Goal: Register for event/course

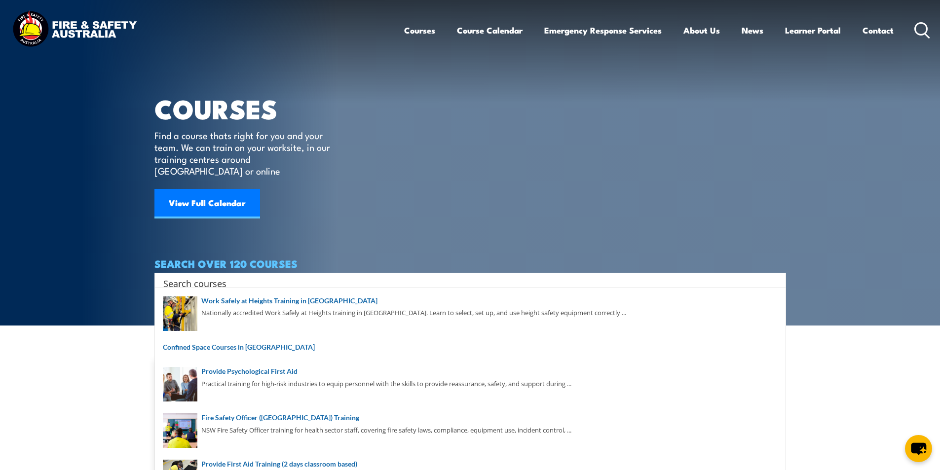
click at [187, 276] on input "Search input" at bounding box center [463, 283] width 601 height 15
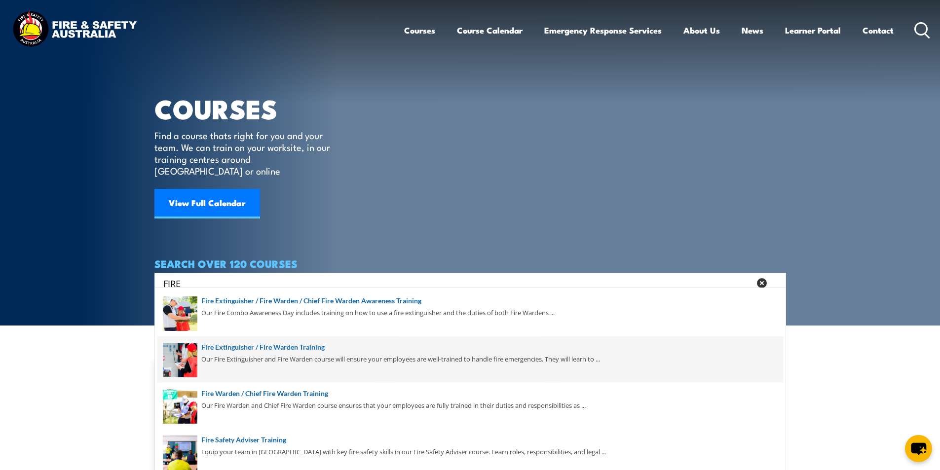
type input "FIRE"
click at [308, 347] on span at bounding box center [469, 359] width 625 height 46
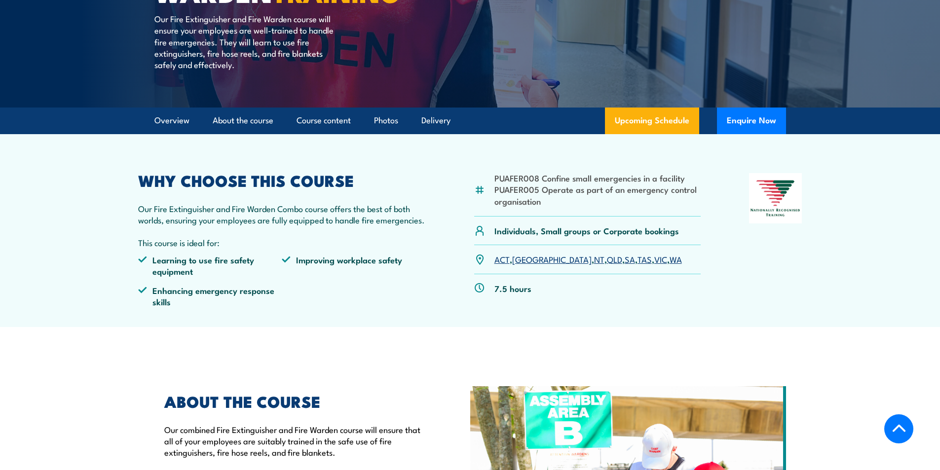
click at [654, 260] on link "VIC" at bounding box center [660, 259] width 13 height 12
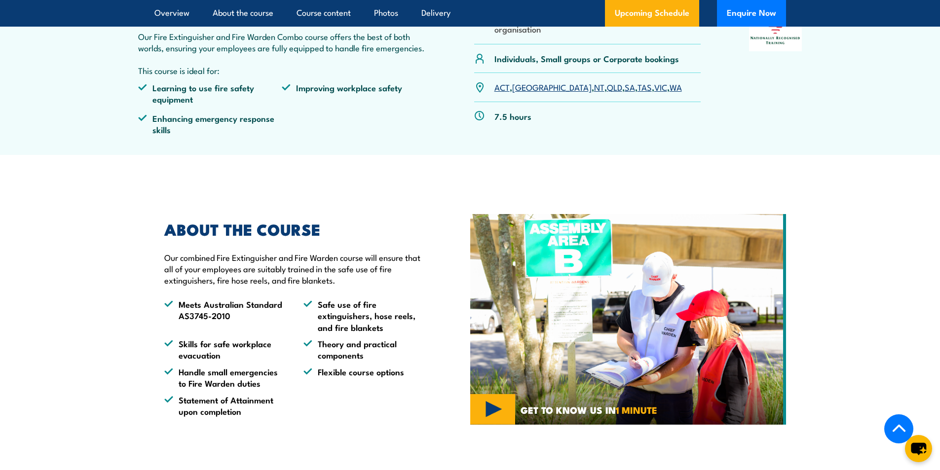
scroll to position [189, 0]
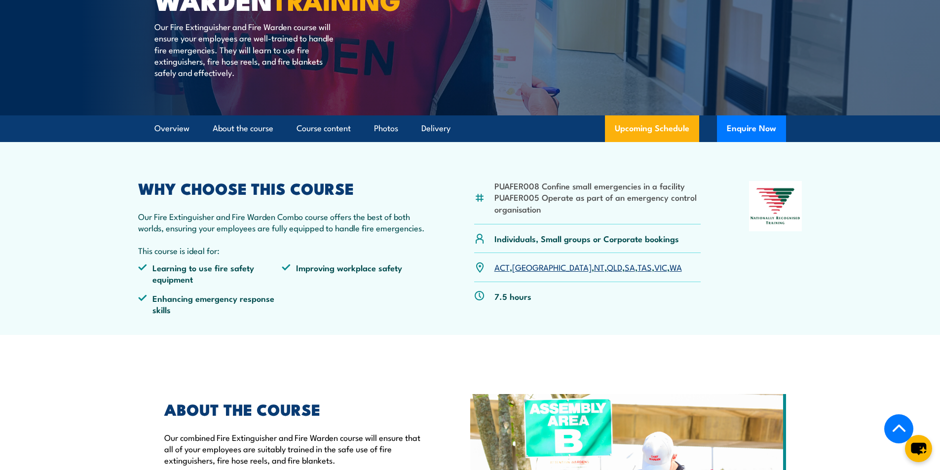
click at [654, 266] on link "VIC" at bounding box center [660, 267] width 13 height 12
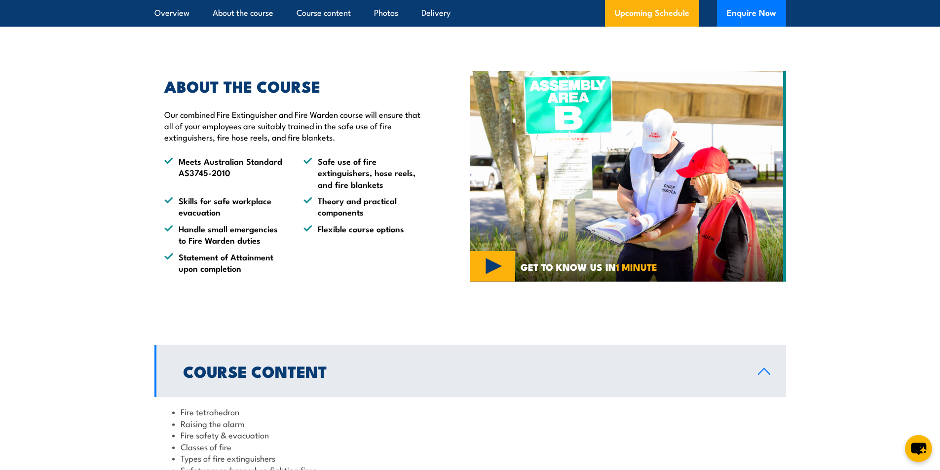
scroll to position [0, 0]
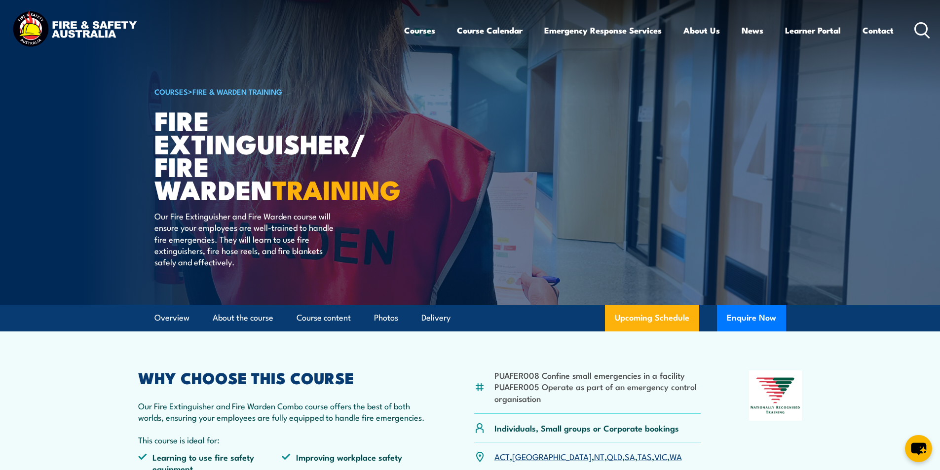
click at [923, 30] on icon at bounding box center [922, 30] width 16 height 16
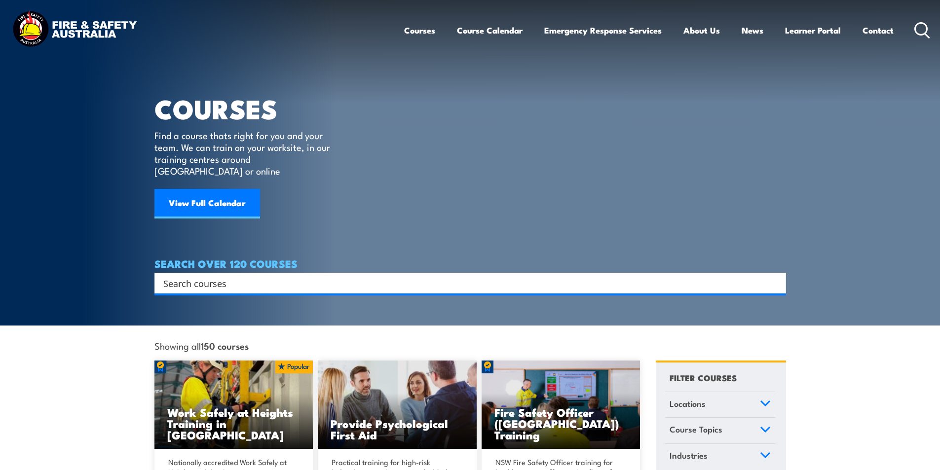
click at [215, 276] on input "Search input" at bounding box center [463, 283] width 601 height 15
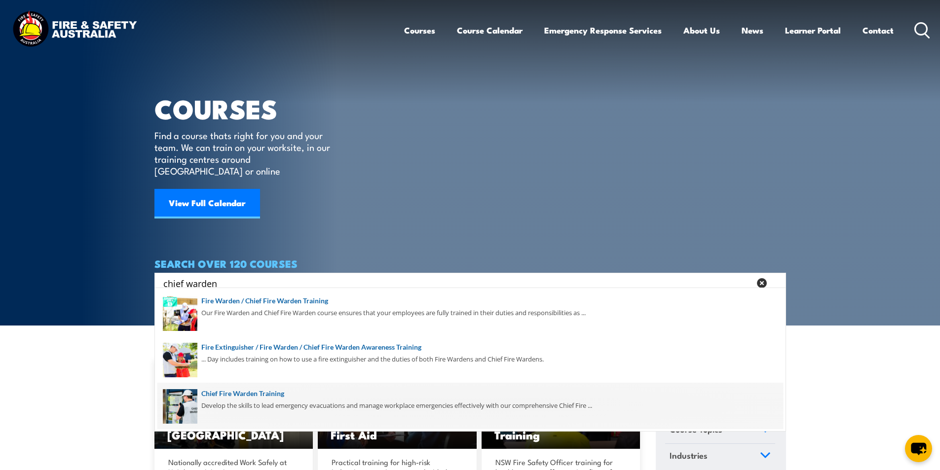
type input "chief warden"
click at [268, 393] on span at bounding box center [469, 406] width 625 height 46
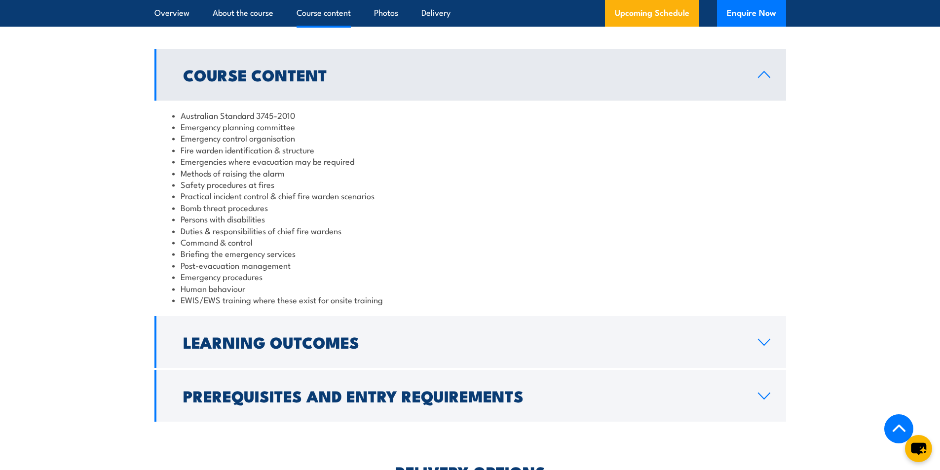
scroll to position [1085, 0]
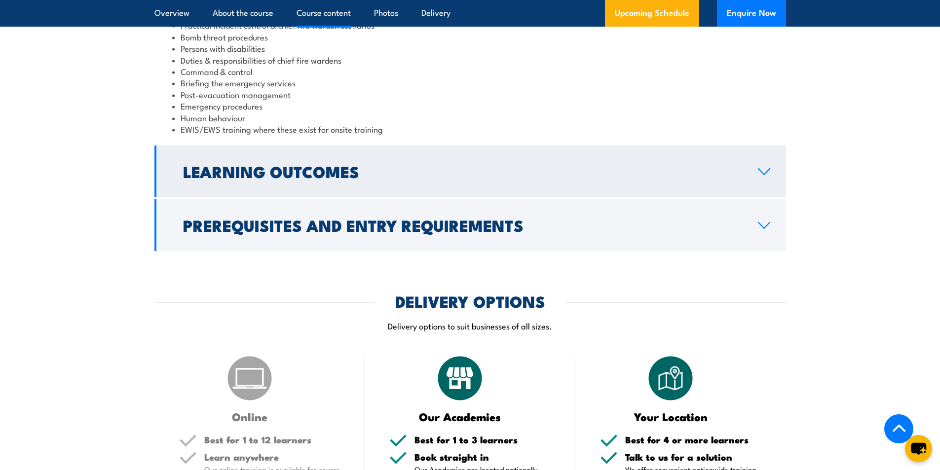
click at [762, 168] on icon at bounding box center [763, 172] width 13 height 8
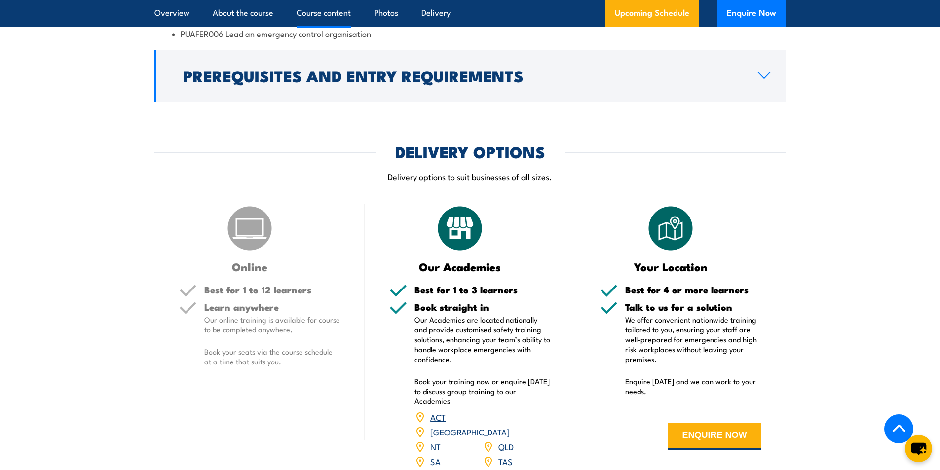
scroll to position [1034, 0]
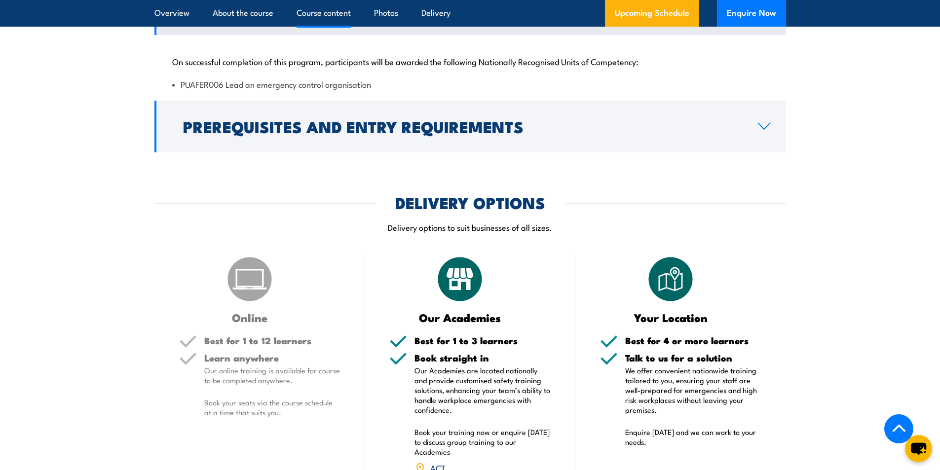
drag, startPoint x: 764, startPoint y: 125, endPoint x: 626, endPoint y: 158, distance: 141.5
click at [765, 125] on icon at bounding box center [763, 126] width 13 height 8
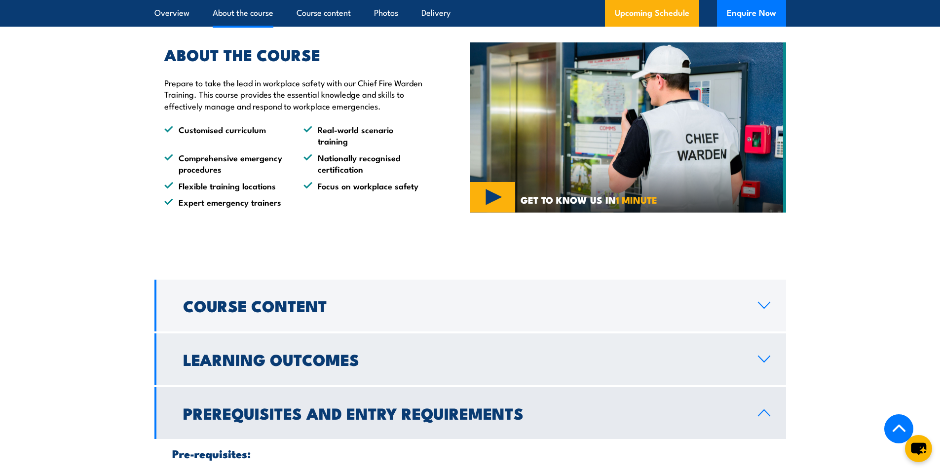
scroll to position [738, 0]
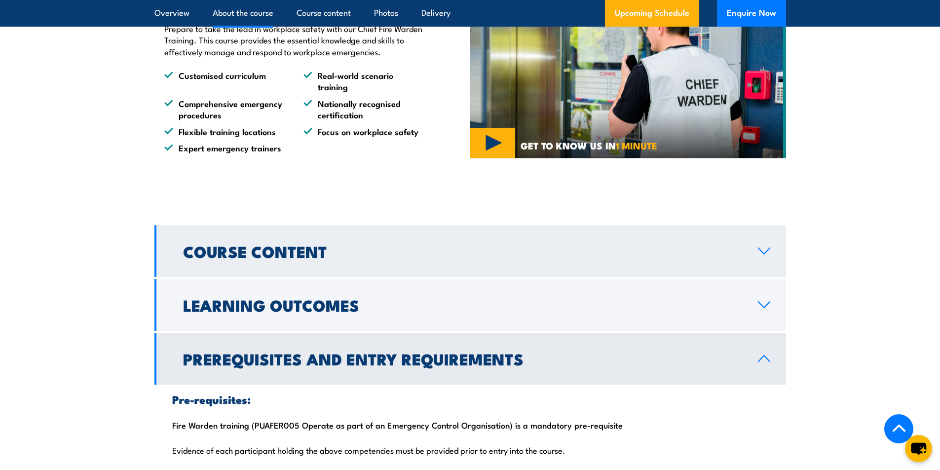
click at [767, 252] on icon at bounding box center [763, 251] width 13 height 8
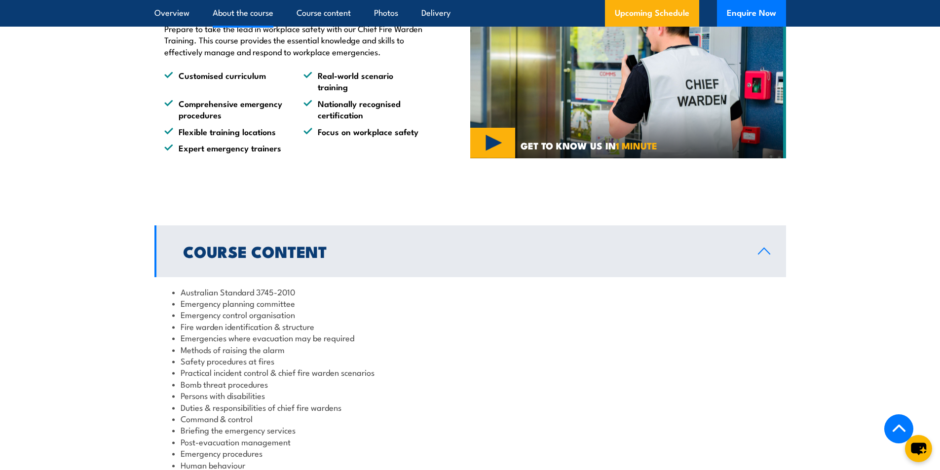
click at [765, 246] on link "Course Content" at bounding box center [469, 251] width 631 height 52
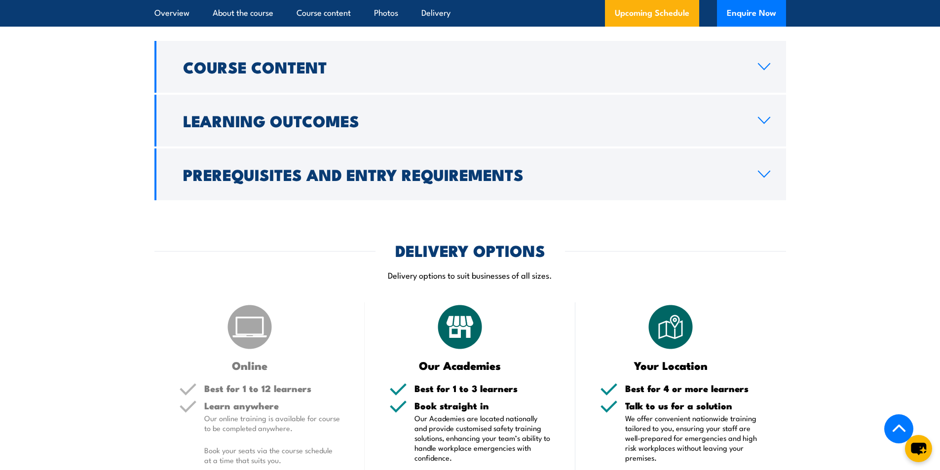
scroll to position [837, 0]
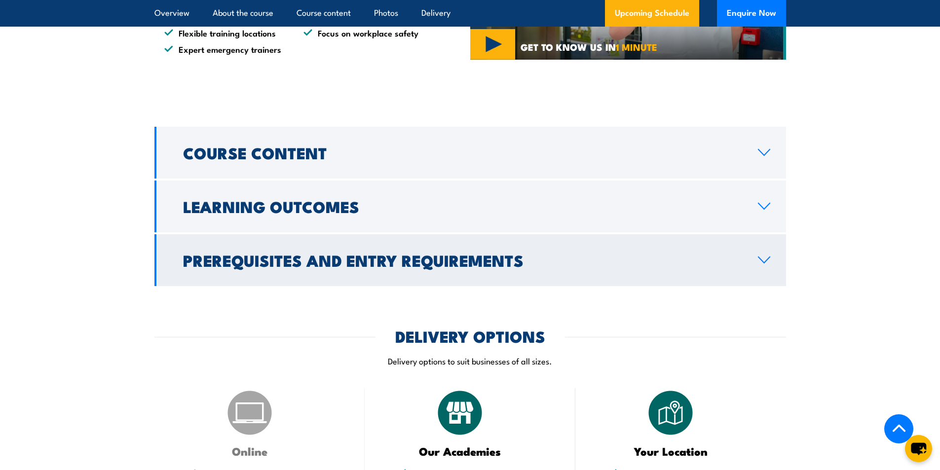
drag, startPoint x: 770, startPoint y: 261, endPoint x: 772, endPoint y: 255, distance: 6.4
click at [770, 260] on icon at bounding box center [763, 260] width 13 height 8
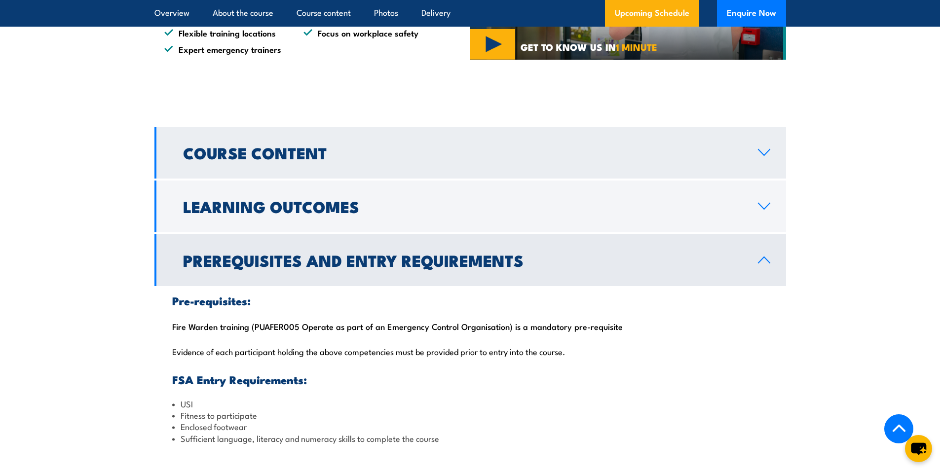
click at [769, 154] on icon at bounding box center [763, 152] width 13 height 8
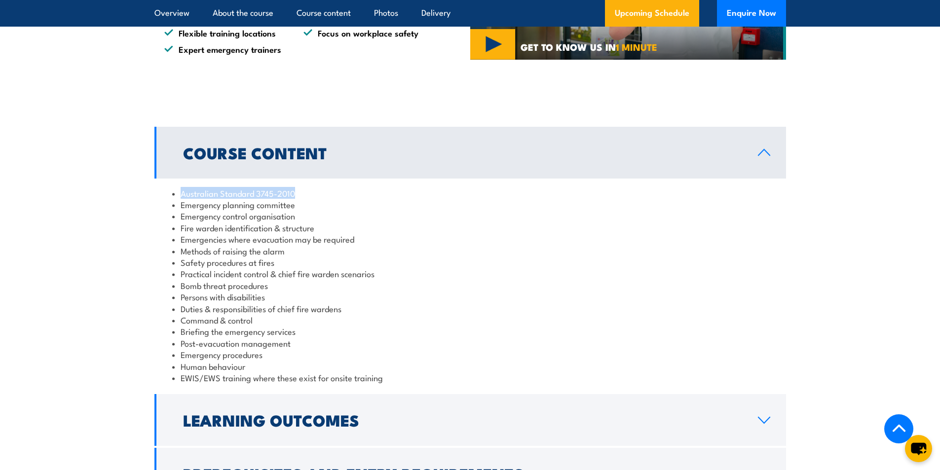
drag, startPoint x: 294, startPoint y: 195, endPoint x: 311, endPoint y: 195, distance: 17.3
click at [311, 195] on li "Australian Standard 3745-2010" at bounding box center [470, 192] width 596 height 11
click at [764, 150] on icon at bounding box center [763, 152] width 13 height 8
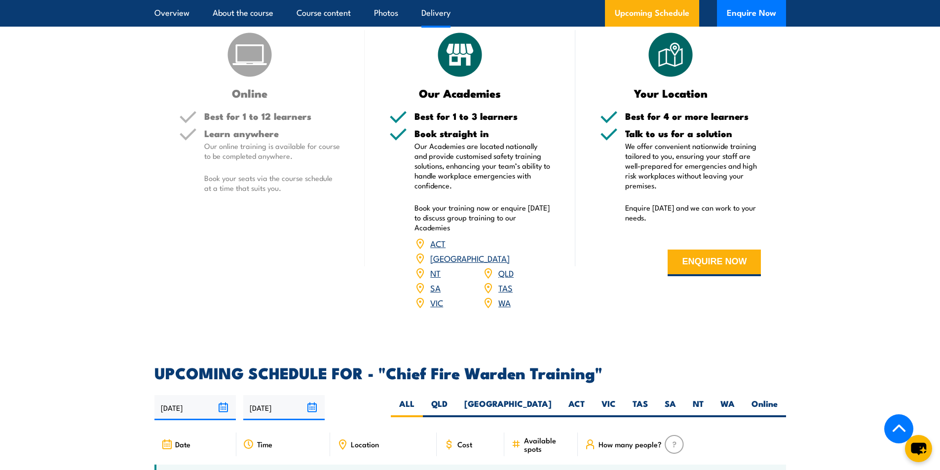
scroll to position [935, 0]
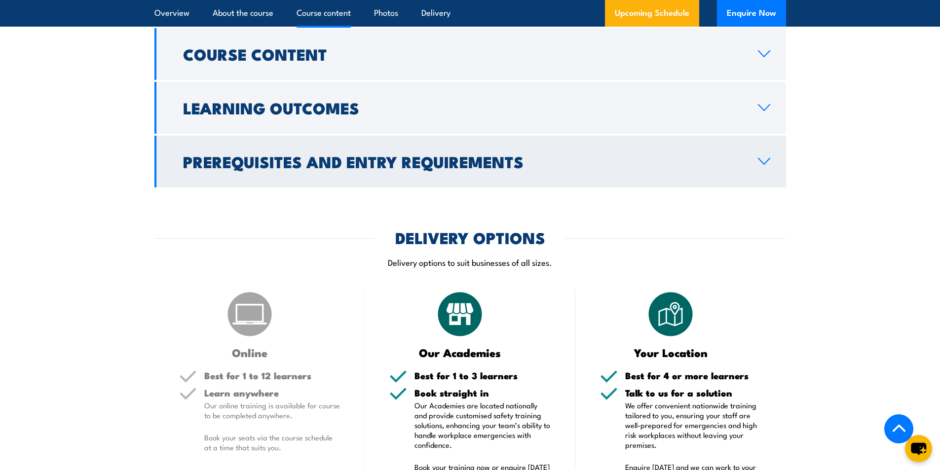
click at [767, 162] on icon at bounding box center [763, 161] width 13 height 8
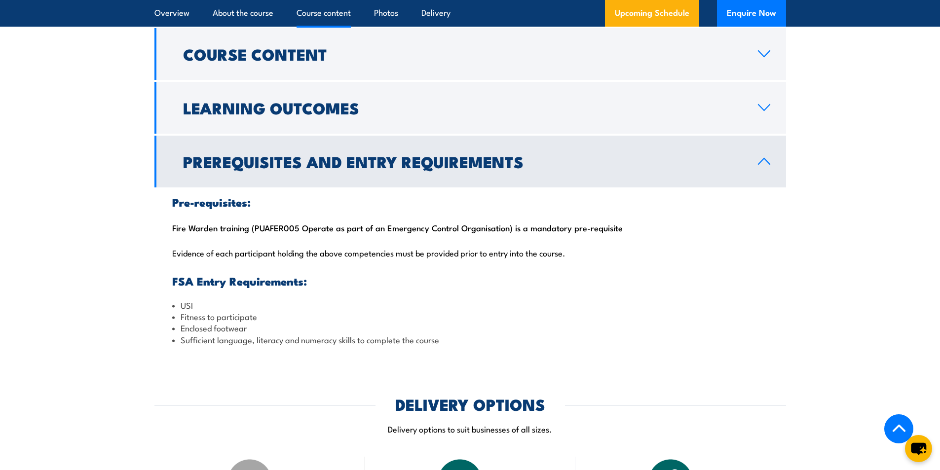
click at [764, 158] on icon at bounding box center [763, 161] width 11 height 6
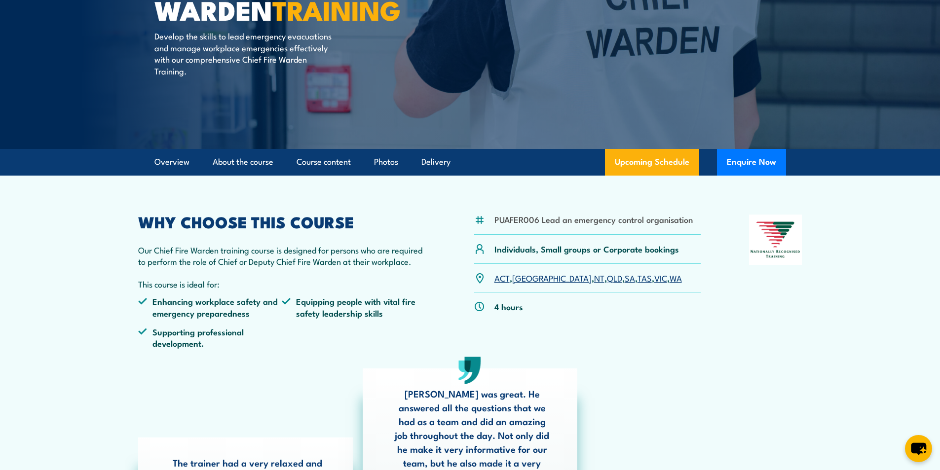
scroll to position [0, 0]
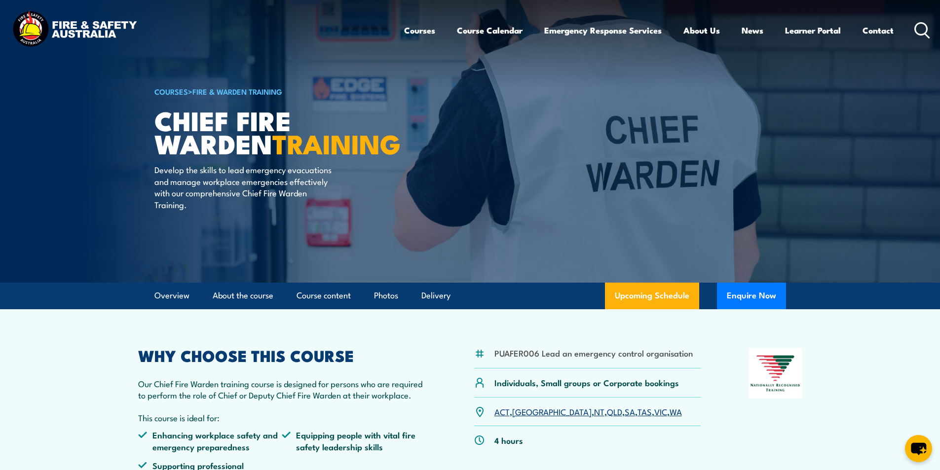
click at [654, 413] on link "VIC" at bounding box center [660, 411] width 13 height 12
click at [921, 27] on icon at bounding box center [922, 30] width 16 height 16
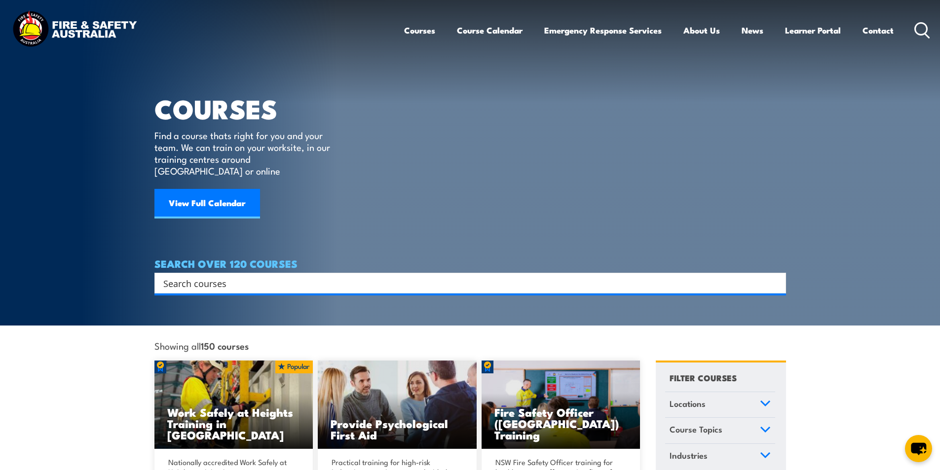
click at [235, 276] on input "Search input" at bounding box center [463, 283] width 601 height 15
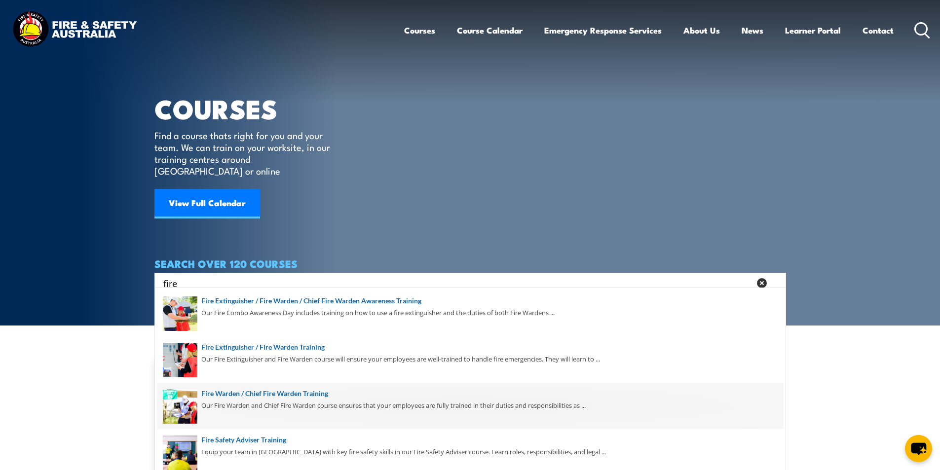
type input "fire"
click at [290, 392] on span at bounding box center [469, 406] width 625 height 46
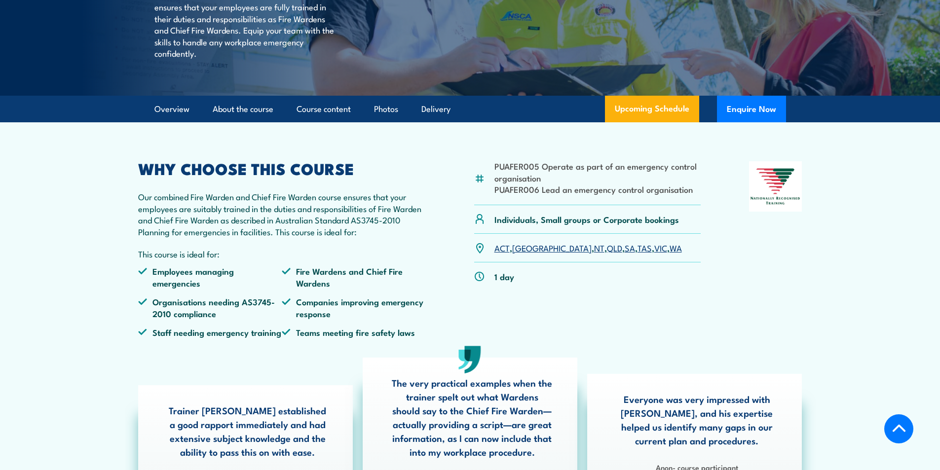
click at [654, 254] on link "VIC" at bounding box center [660, 248] width 13 height 12
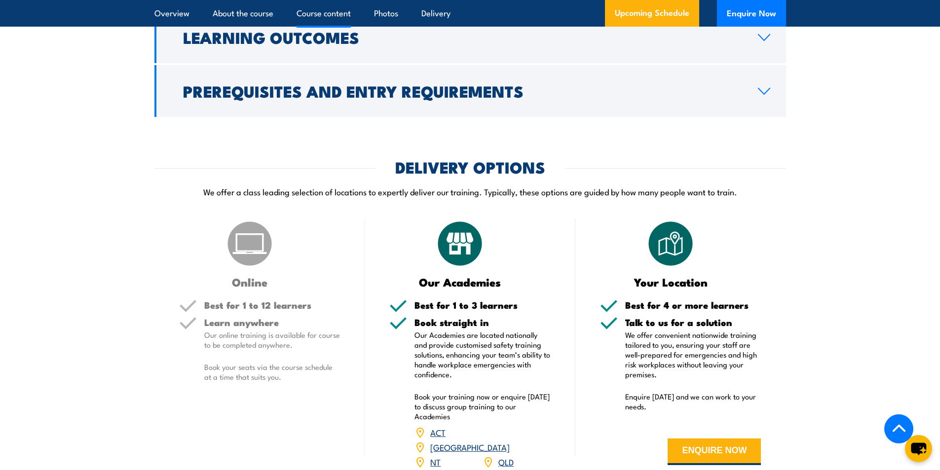
scroll to position [1106, 0]
